Goal: Task Accomplishment & Management: Use online tool/utility

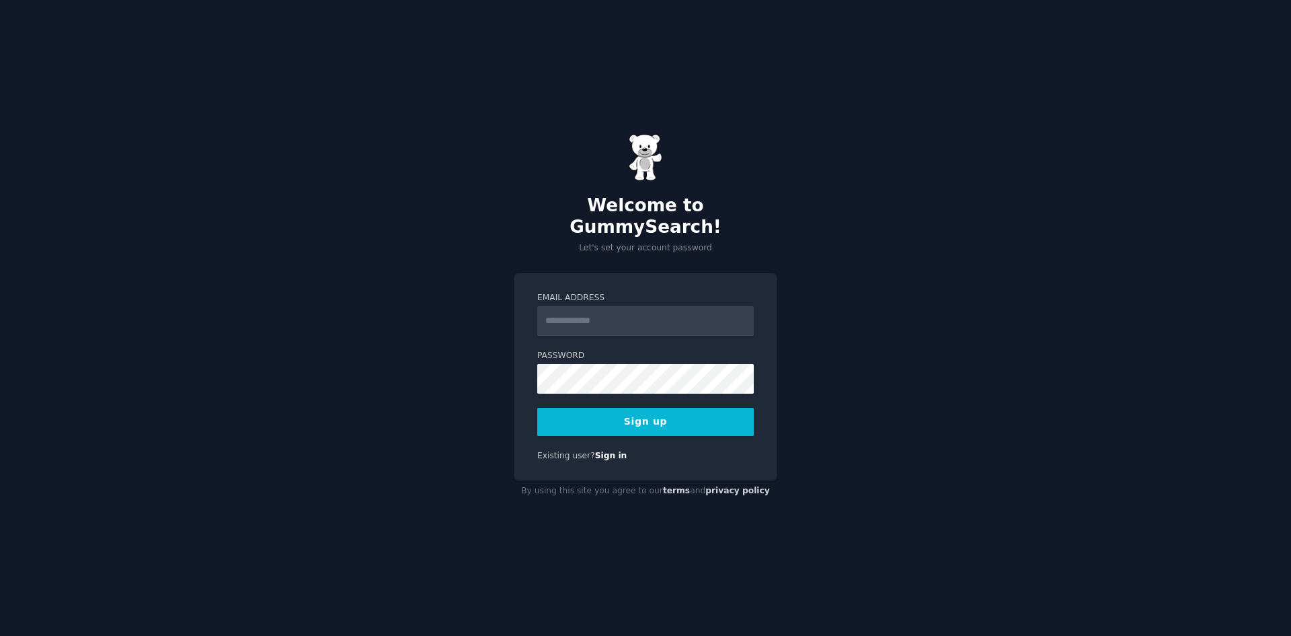
click at [673, 306] on input "Email Address" at bounding box center [645, 321] width 217 height 30
type input "**********"
click at [693, 414] on button "Sign up" at bounding box center [645, 422] width 217 height 28
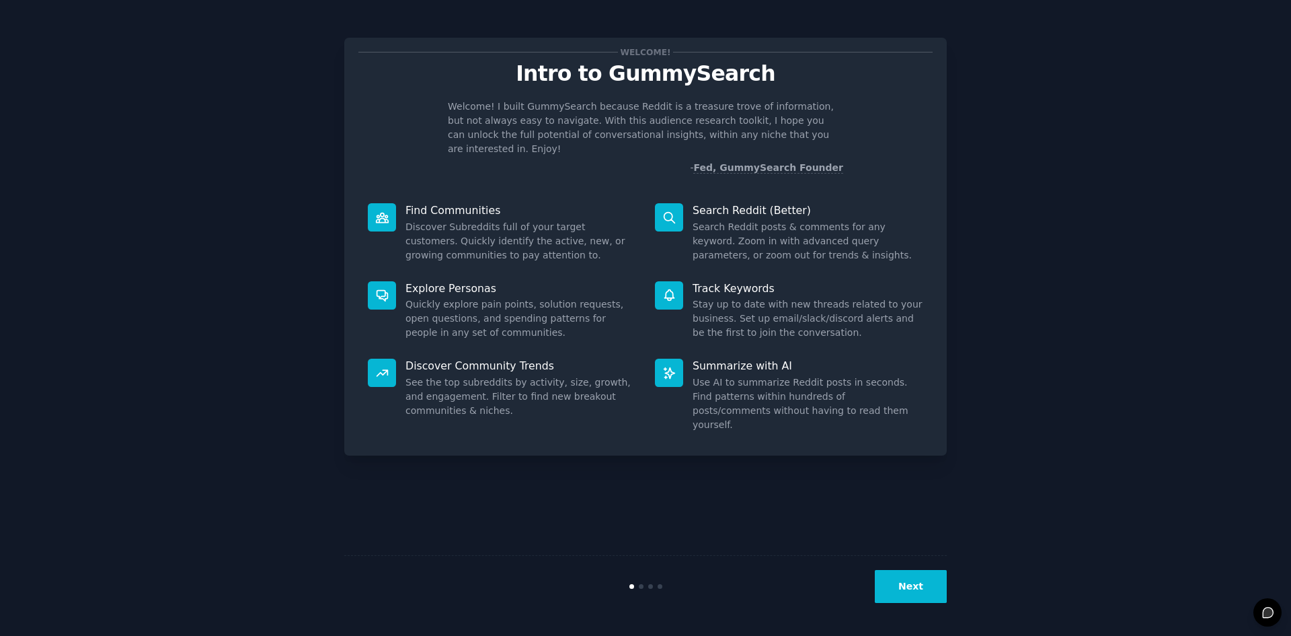
click at [909, 593] on button "Next" at bounding box center [911, 586] width 72 height 33
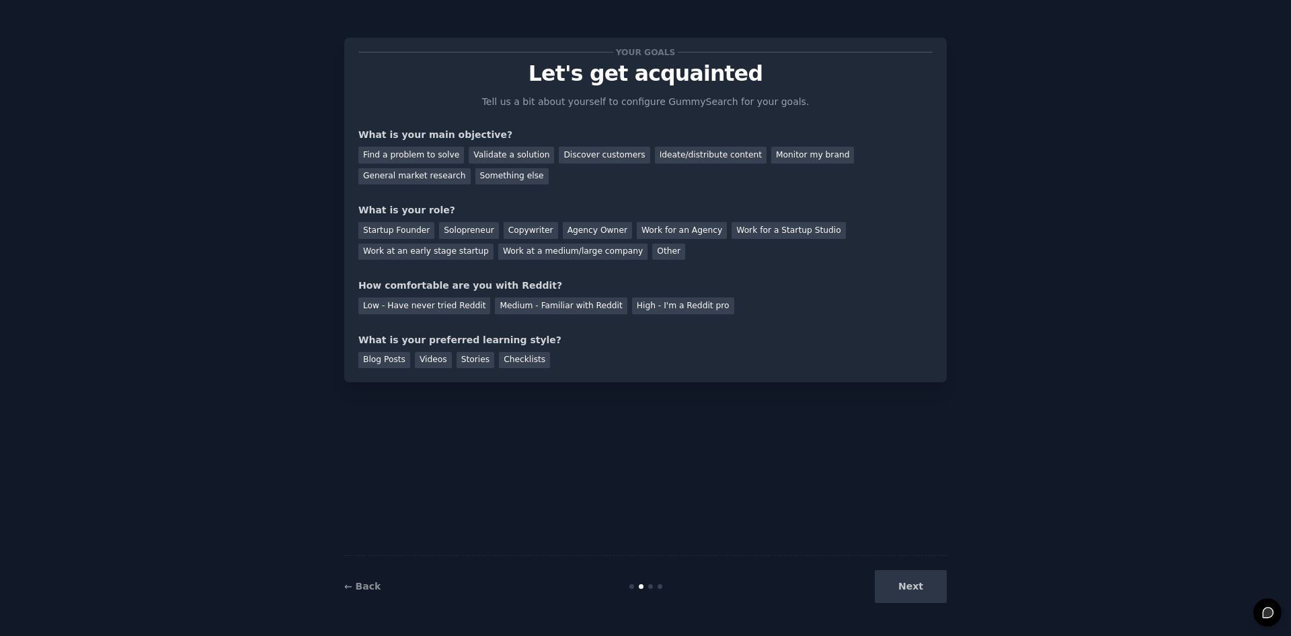
click at [921, 586] on div "Next" at bounding box center [846, 586] width 201 height 33
click at [886, 590] on div "Next" at bounding box center [846, 586] width 201 height 33
click at [913, 587] on div "Next" at bounding box center [846, 586] width 201 height 33
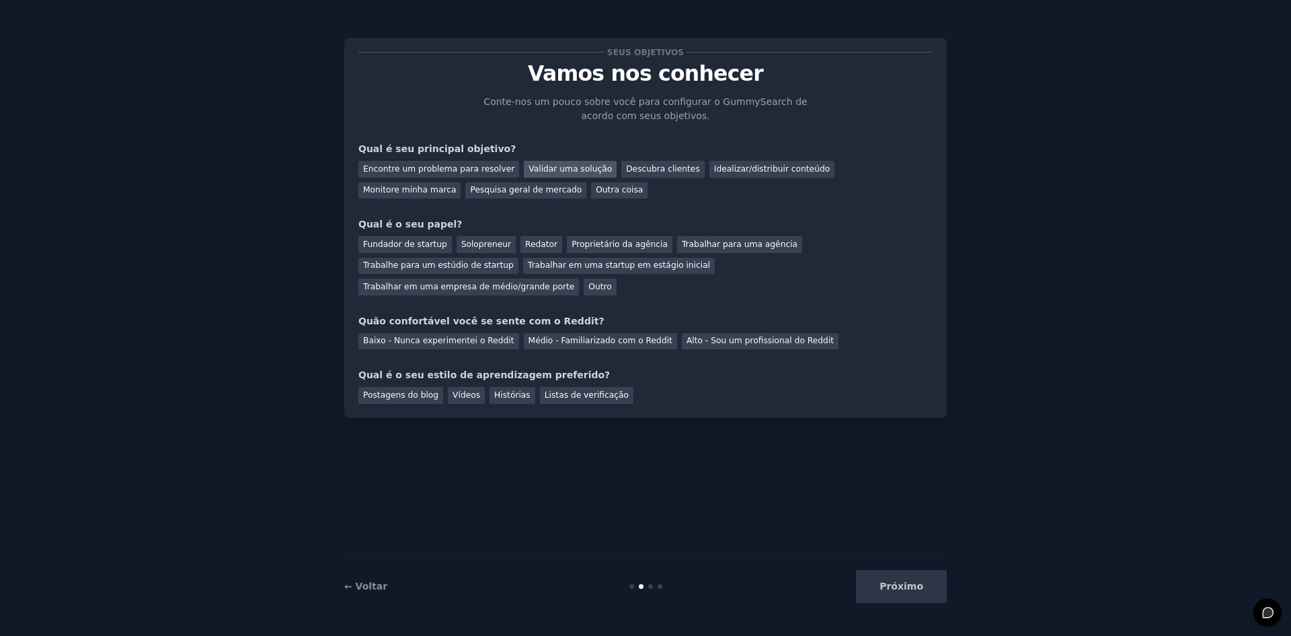
click at [533, 166] on font "Validar uma solução" at bounding box center [570, 168] width 83 height 9
click at [397, 247] on font "Fundador de startup" at bounding box center [405, 243] width 84 height 9
click at [558, 336] on font "Médio - Familiarizado com o Reddit" at bounding box center [601, 340] width 144 height 9
click at [498, 390] on font "Histórias" at bounding box center [512, 394] width 36 height 9
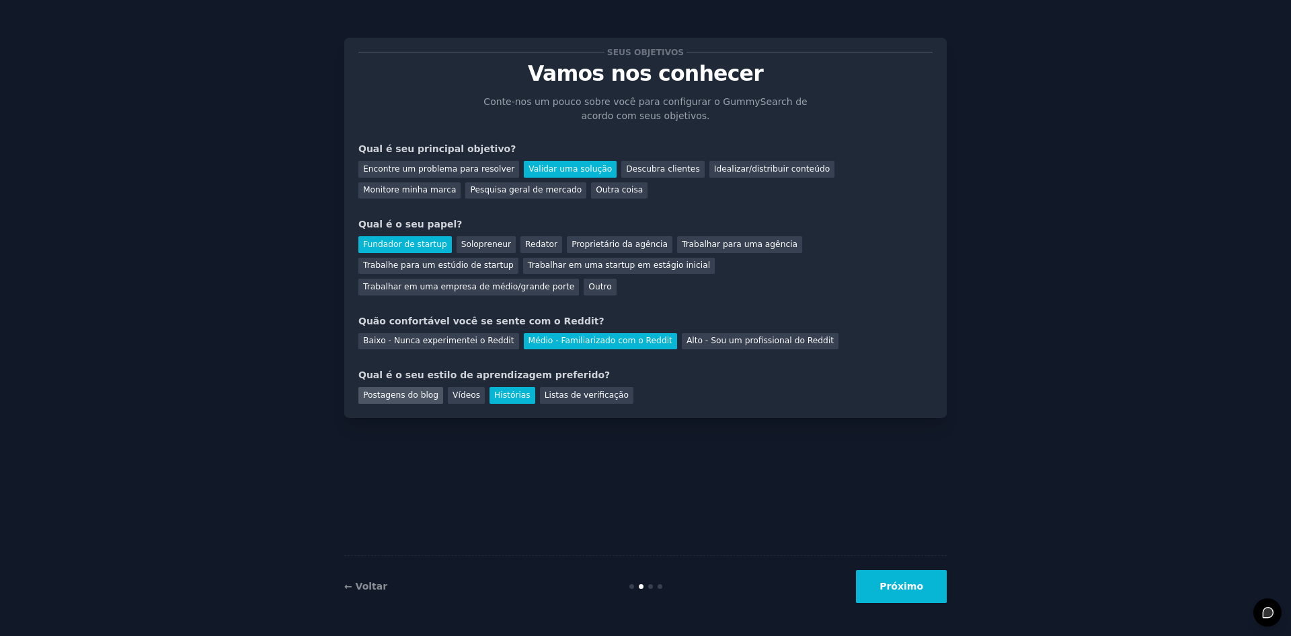
click at [417, 390] on font "Postagens do blog" at bounding box center [400, 394] width 75 height 9
click at [453, 390] on font "Vídeos" at bounding box center [467, 394] width 28 height 9
click at [897, 595] on button "Próximo" at bounding box center [901, 586] width 91 height 33
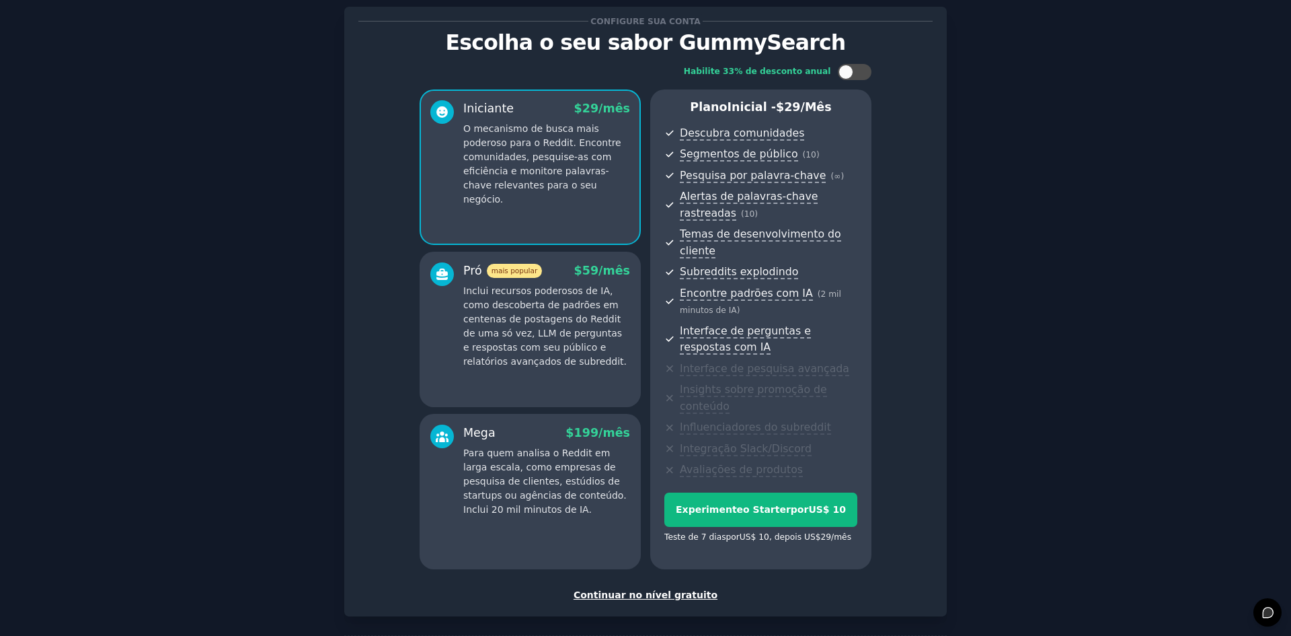
scroll to position [8, 0]
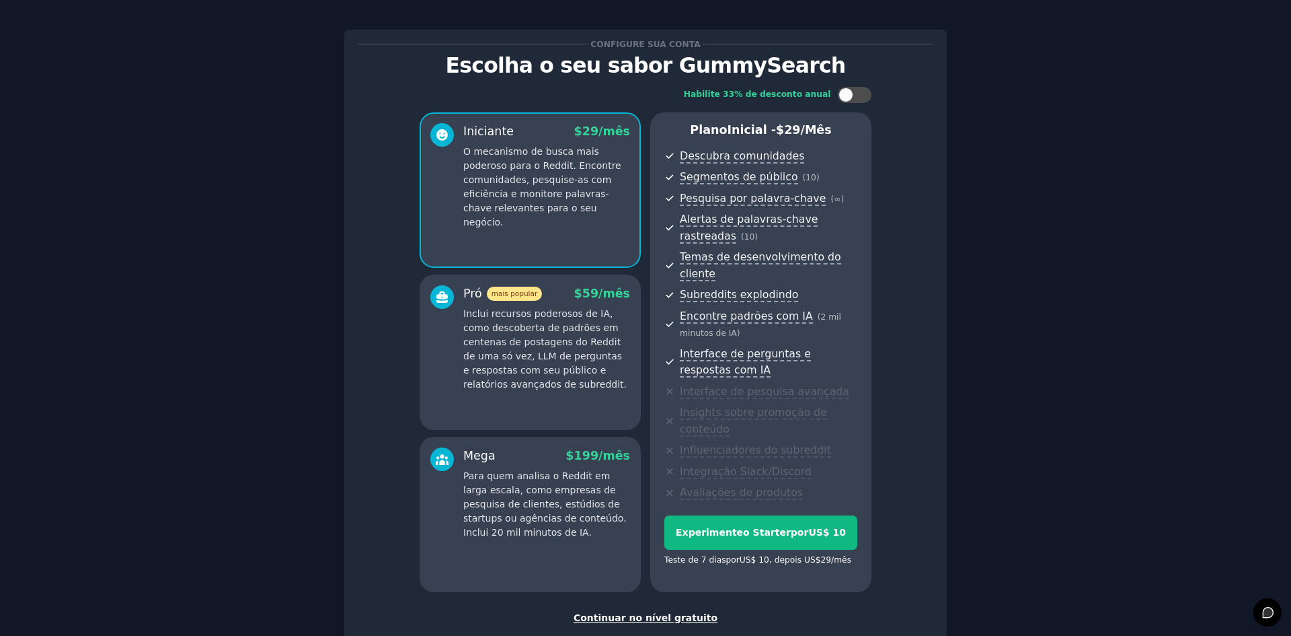
click at [650, 612] on font "Continuar no nível gratuito" at bounding box center [646, 617] width 144 height 11
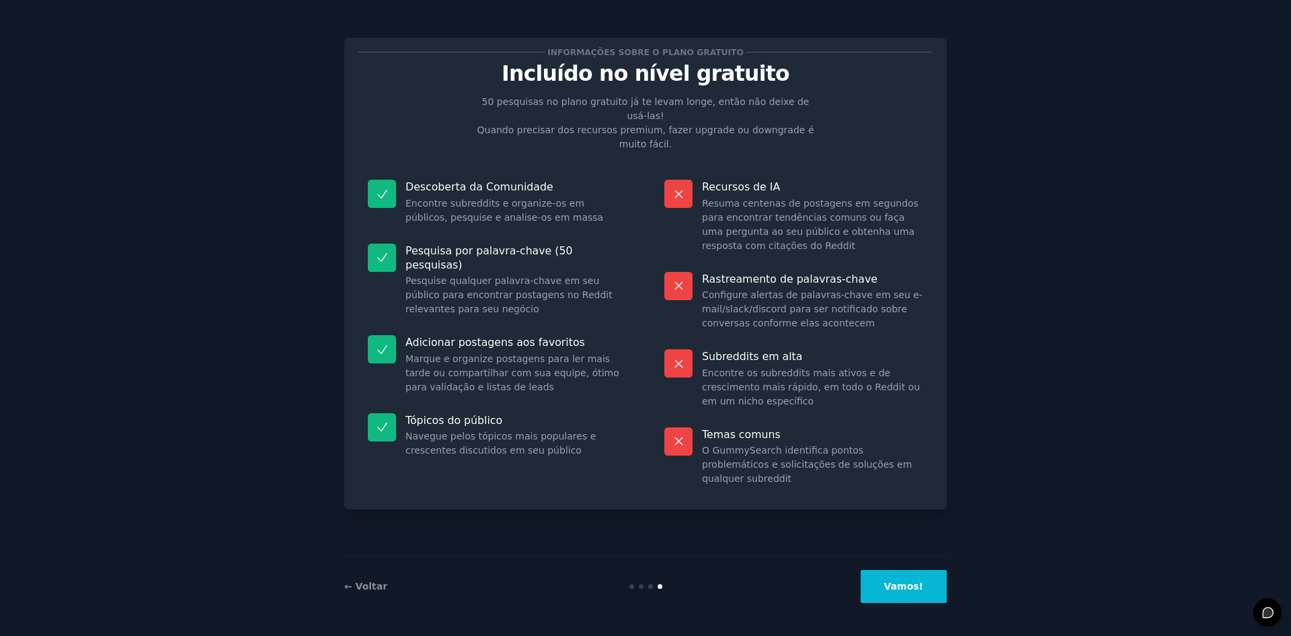
click at [917, 590] on font "Vamos!" at bounding box center [903, 585] width 39 height 11
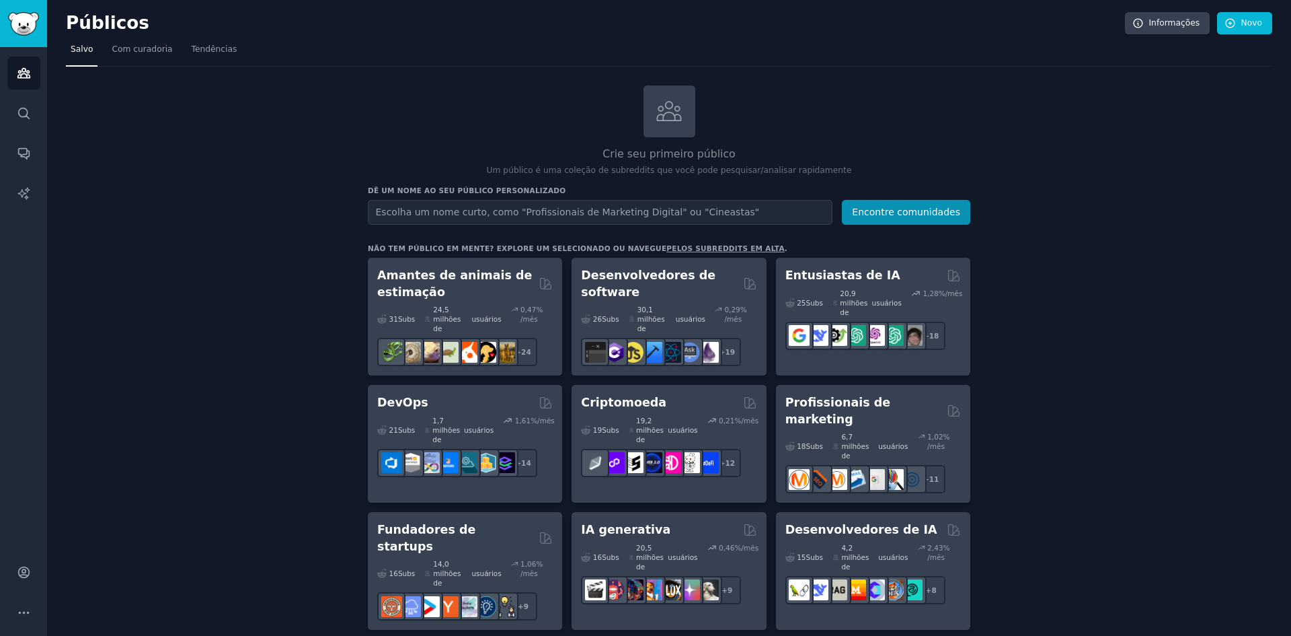
click at [554, 204] on input "text" at bounding box center [600, 212] width 465 height 25
type input "Link-in-bio"
click at [892, 213] on font "Encontre comunidades" at bounding box center [906, 211] width 108 height 11
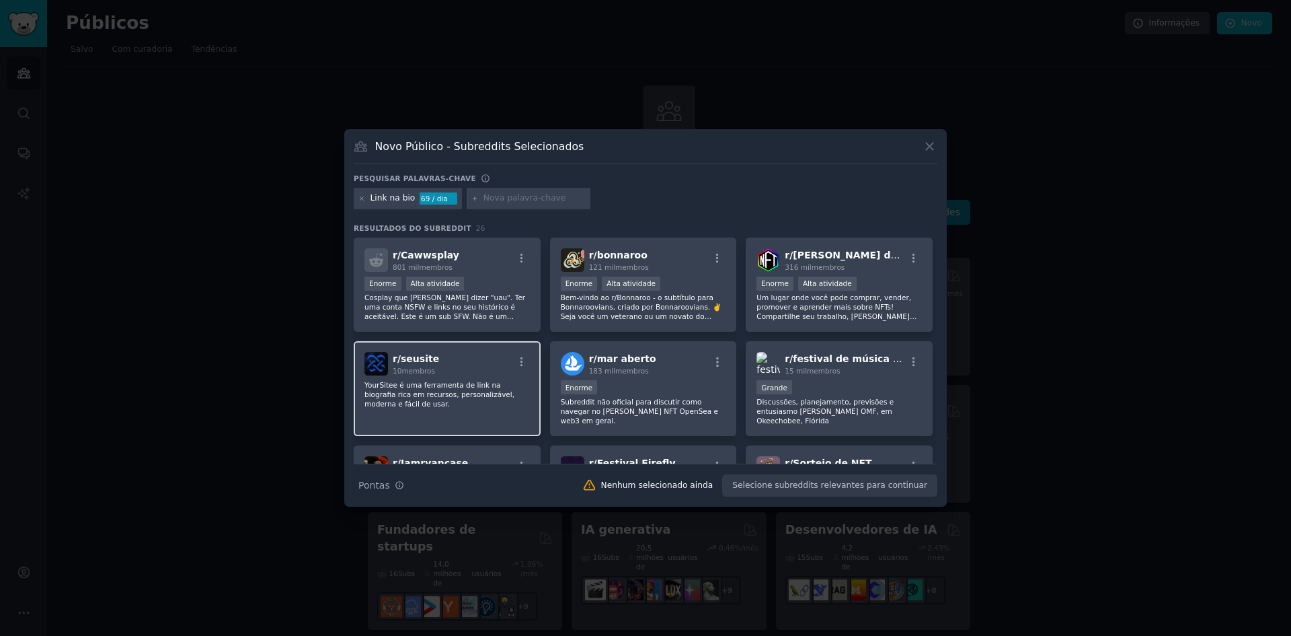
click at [474, 391] on font "YourSitee é uma ferramenta de link na biografia rica em recursos, personalizáve…" at bounding box center [440, 394] width 150 height 27
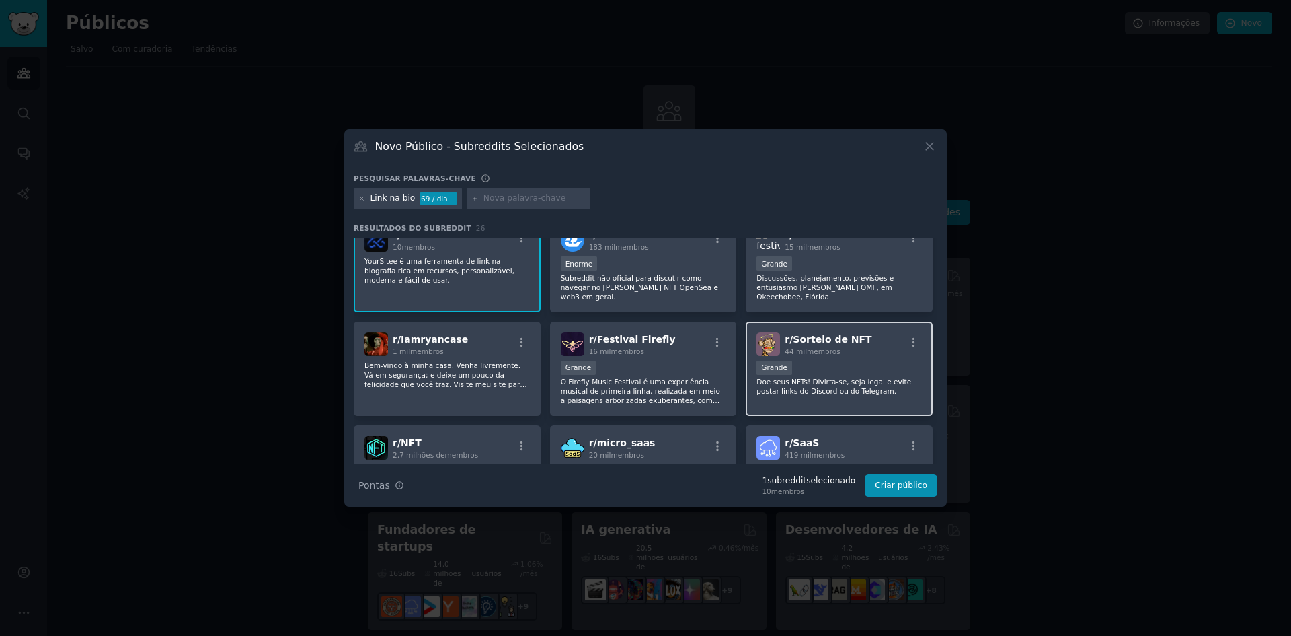
scroll to position [135, 0]
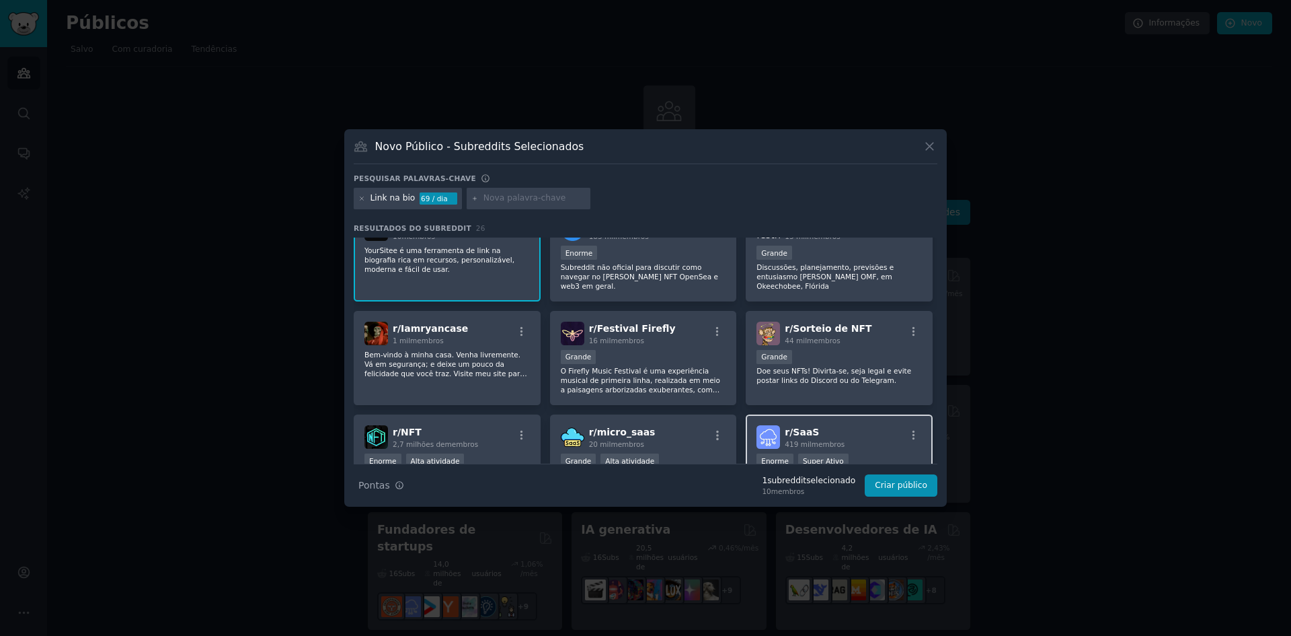
click at [826, 427] on h2 "r/ SaaS 419 mil membros" at bounding box center [815, 437] width 60 height 24
click at [903, 488] on font "Criar público" at bounding box center [901, 484] width 52 height 9
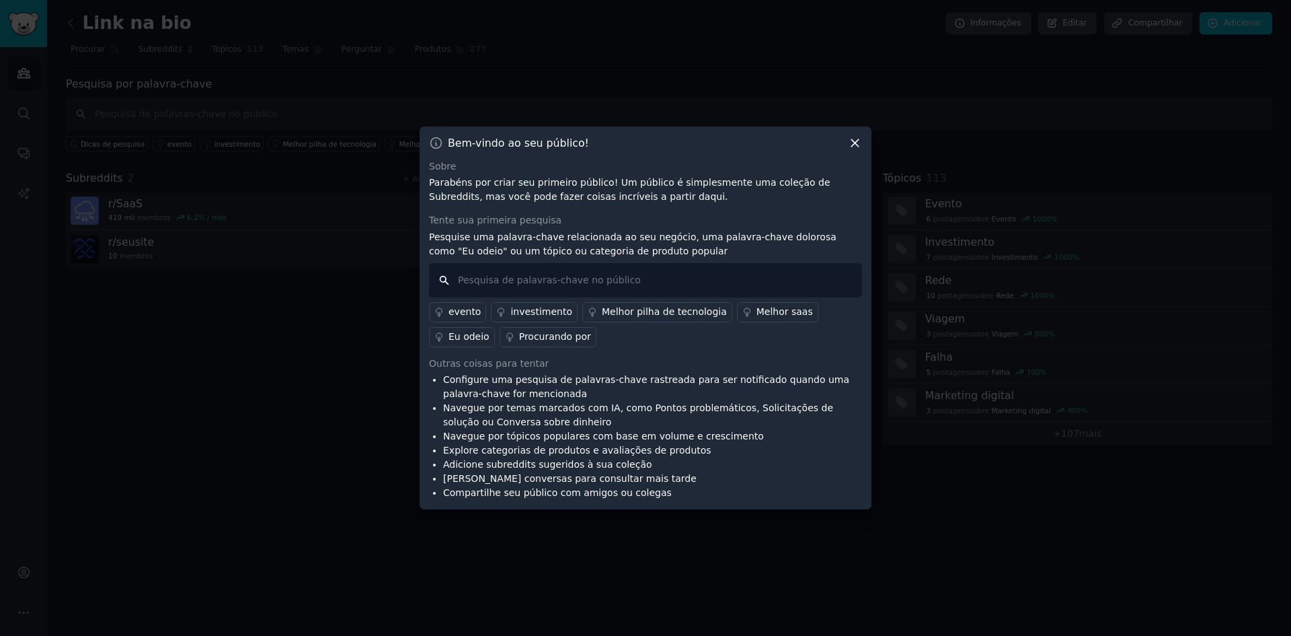
click at [554, 283] on input "text" at bounding box center [645, 280] width 433 height 34
click at [496, 282] on input "lin" at bounding box center [645, 280] width 433 height 34
paste input "k in bio"
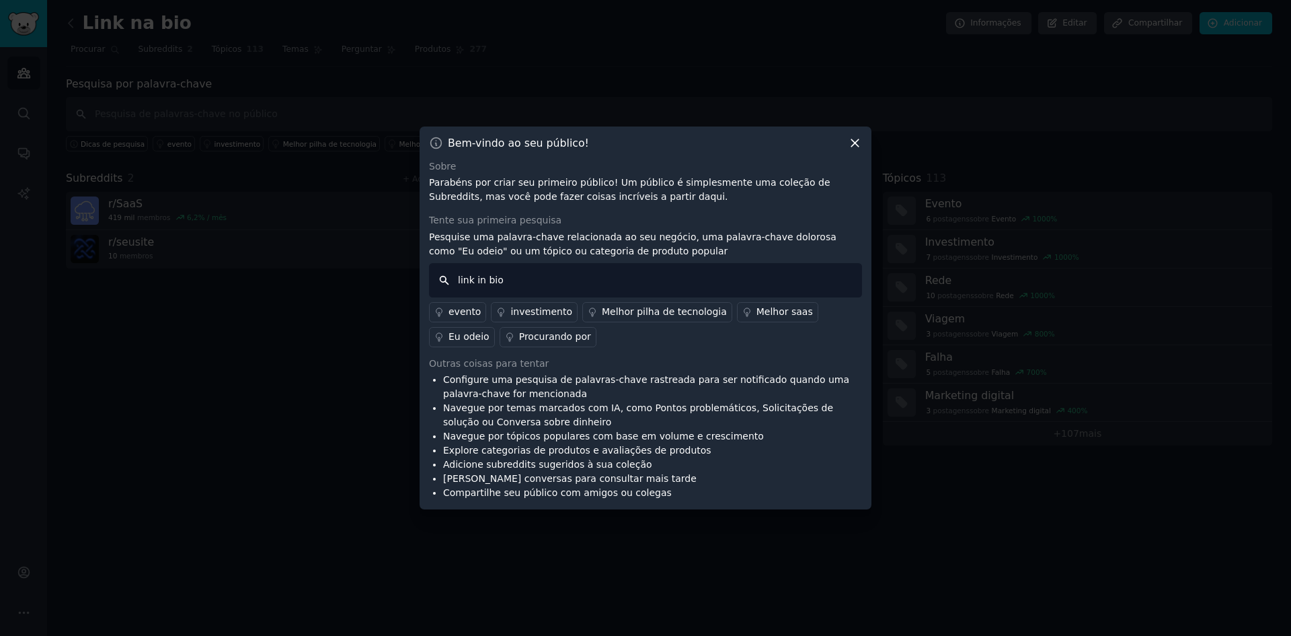
type input "link in bio"
click at [768, 313] on font "Melhor saas" at bounding box center [785, 311] width 56 height 11
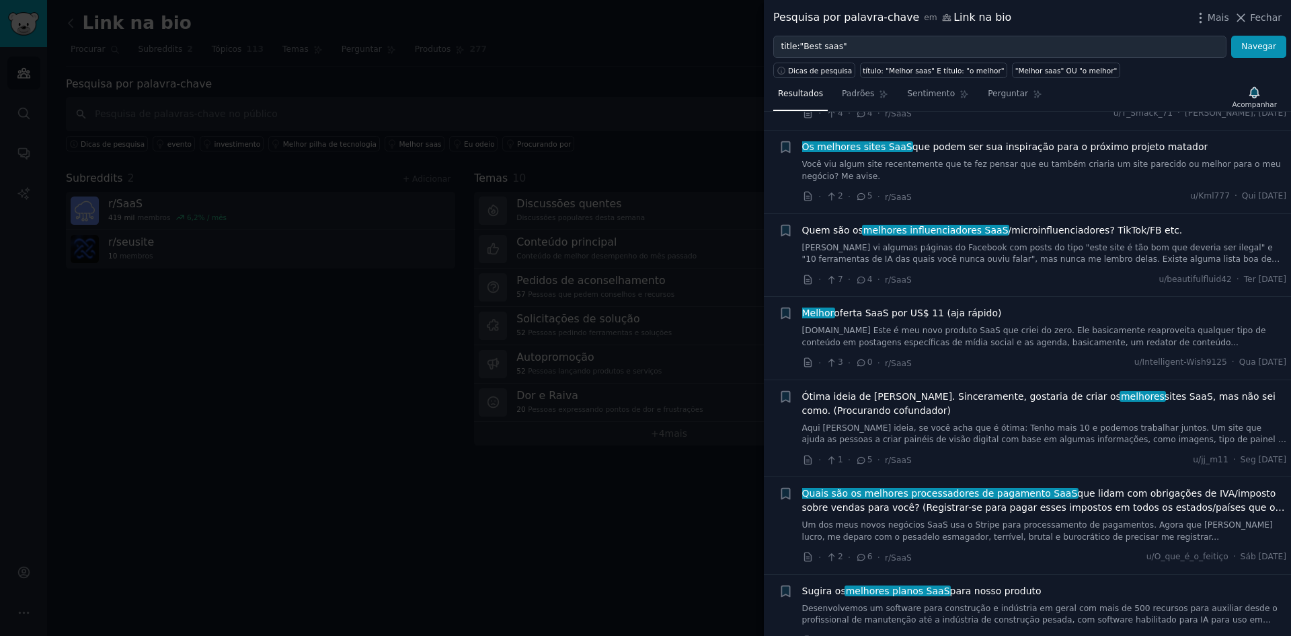
scroll to position [1883, 0]
